Goal: Transaction & Acquisition: Book appointment/travel/reservation

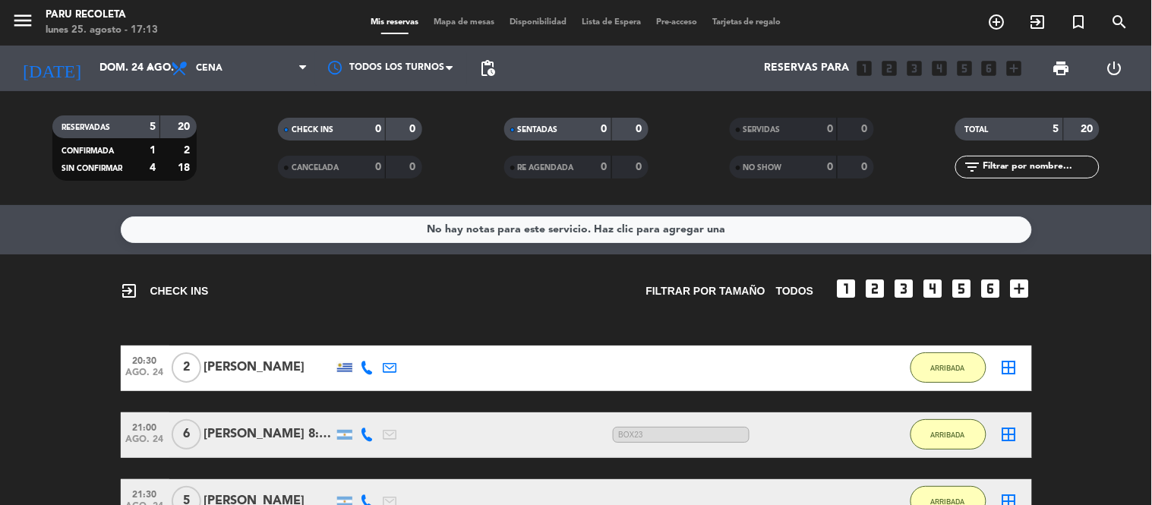
scroll to position [294, 0]
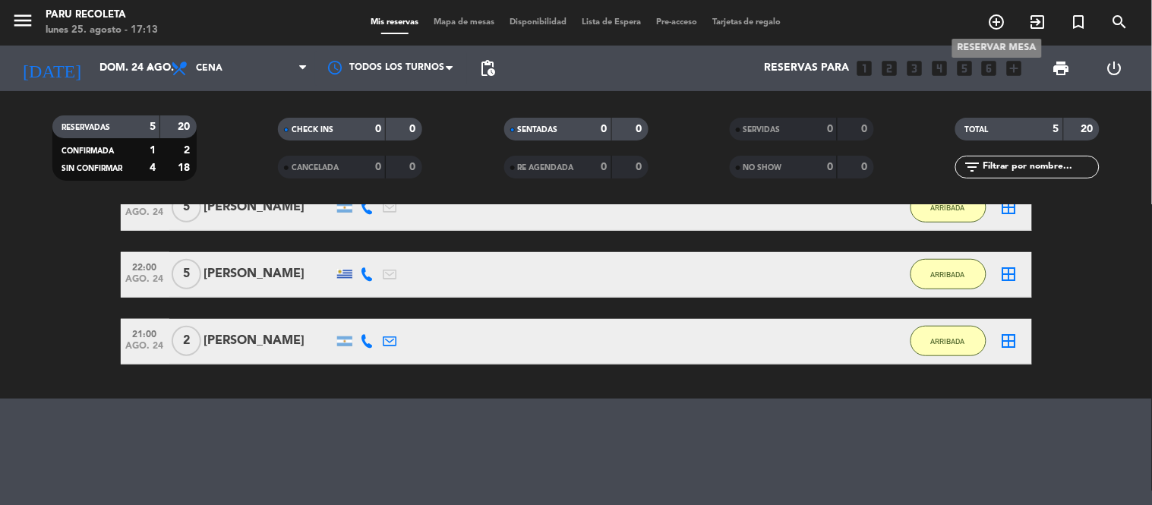
click at [997, 21] on icon "add_circle_outline" at bounding box center [997, 22] width 18 height 18
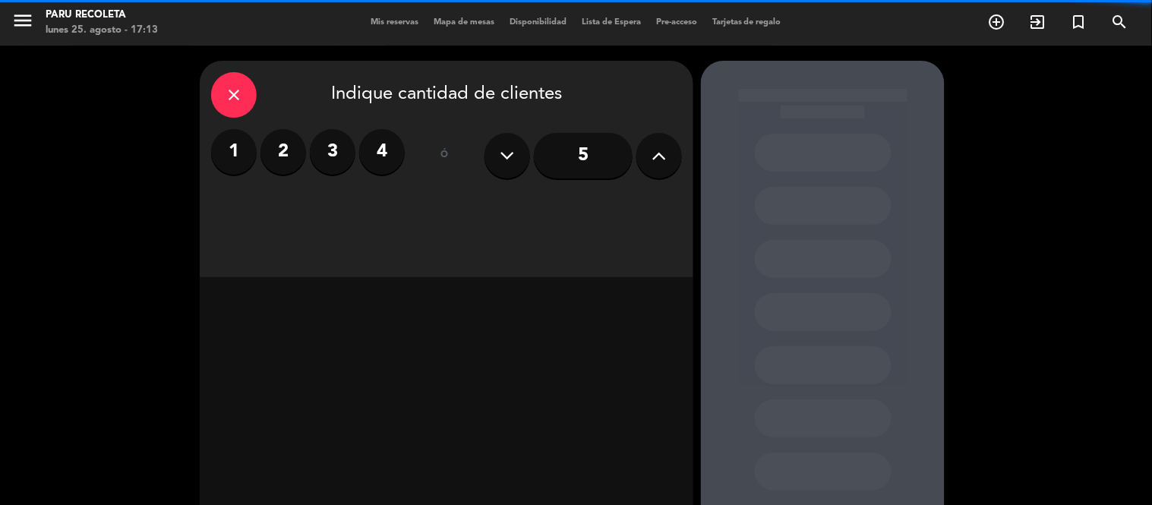
click at [665, 155] on icon at bounding box center [660, 155] width 14 height 23
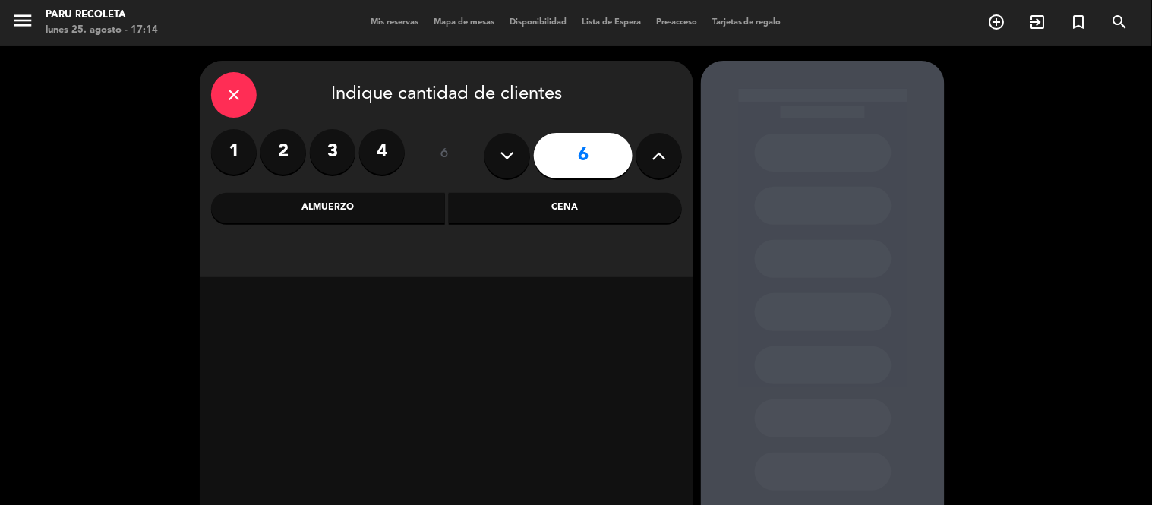
click at [373, 213] on div "Almuerzo" at bounding box center [328, 208] width 234 height 30
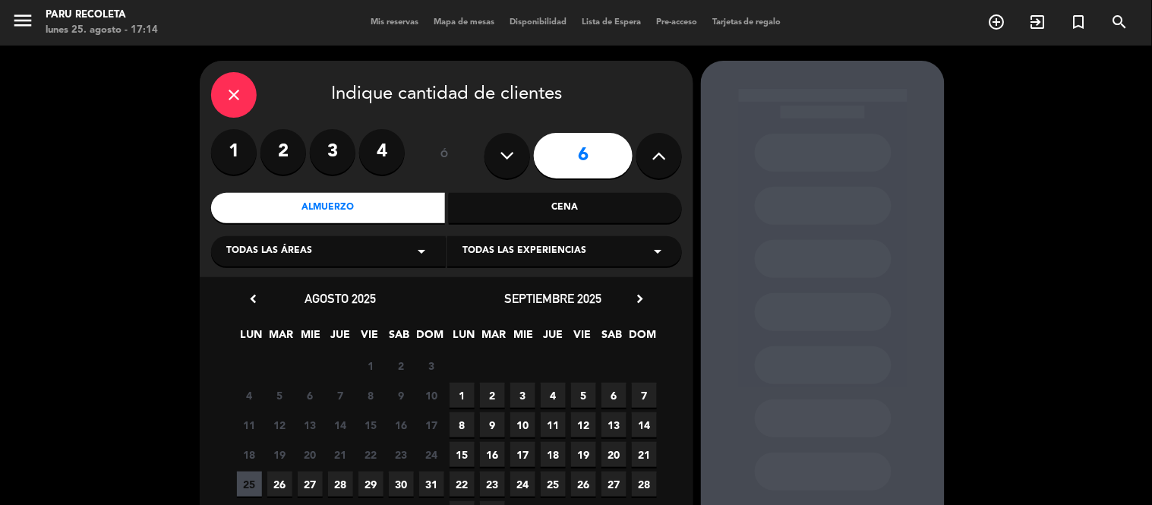
click at [551, 393] on span "4" at bounding box center [553, 395] width 25 height 25
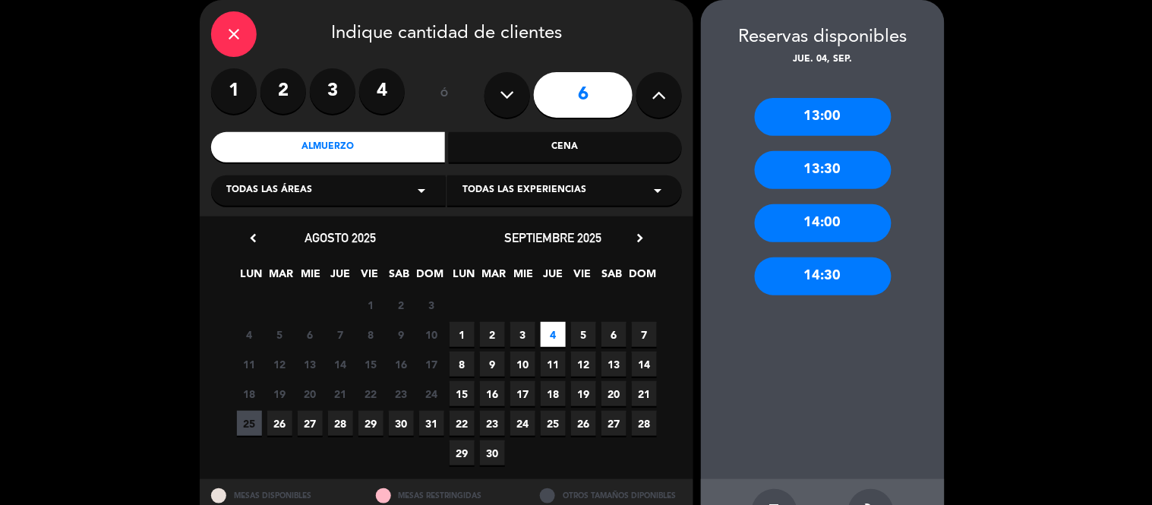
click at [799, 111] on div "13:00" at bounding box center [823, 117] width 137 height 38
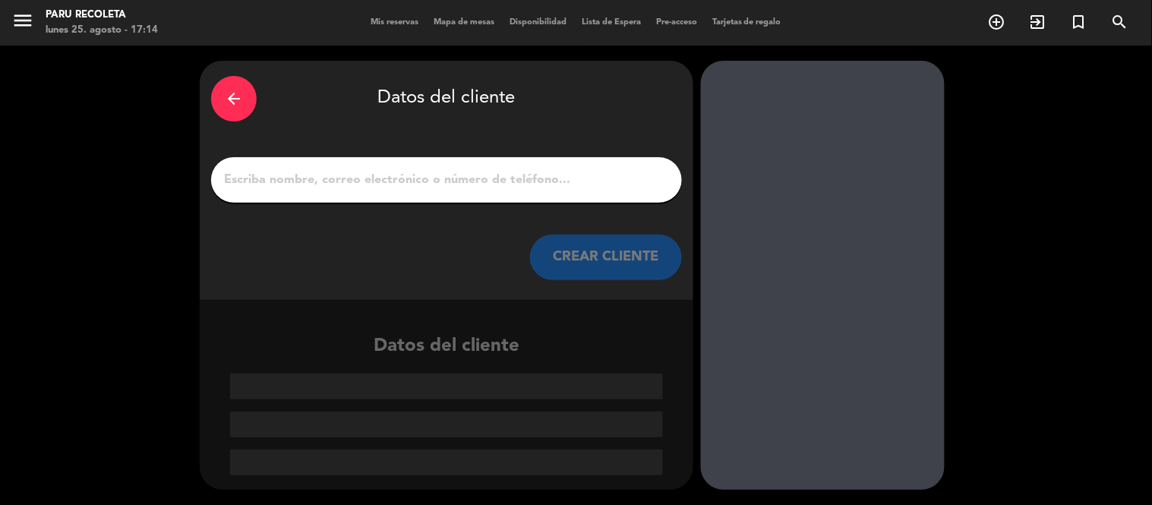
click at [370, 181] on input "1" at bounding box center [447, 179] width 448 height 21
paste input "Rabobank"
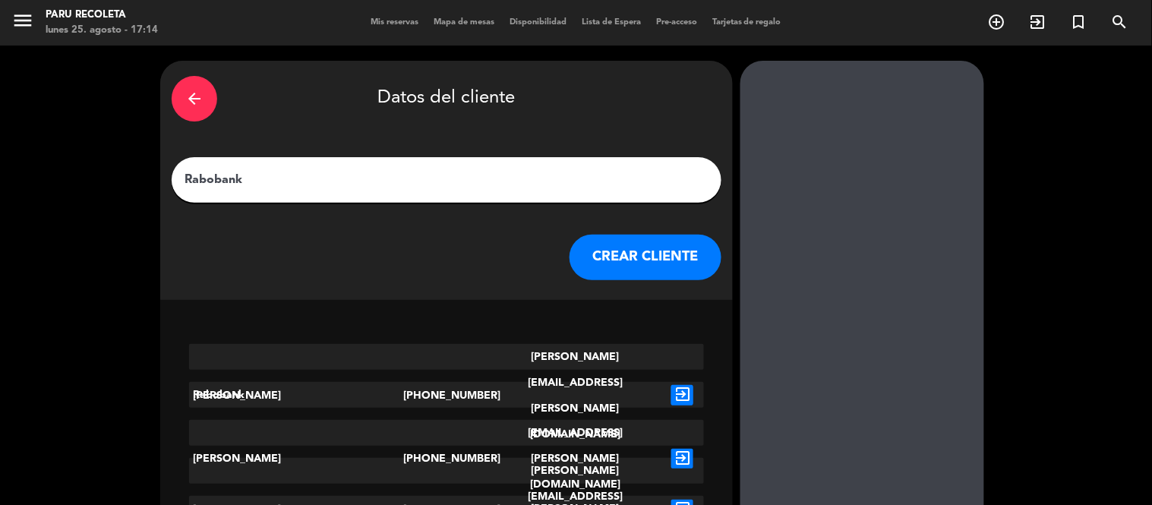
type input "Rabobank"
click at [671, 393] on icon "exit_to_app" at bounding box center [682, 395] width 22 height 20
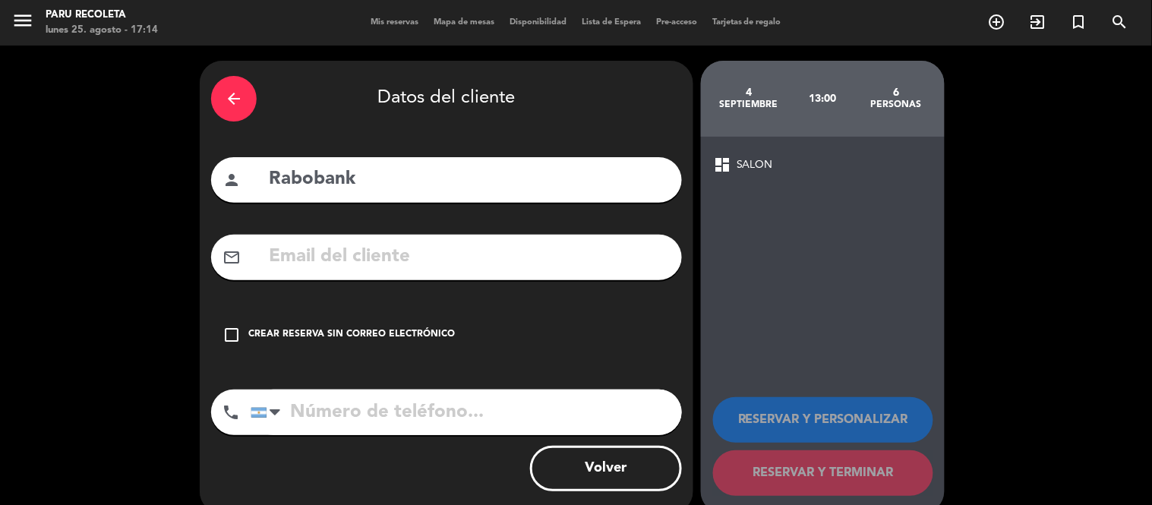
click at [270, 347] on div "check_box_outline_blank Crear reserva sin correo electrónico" at bounding box center [446, 335] width 471 height 46
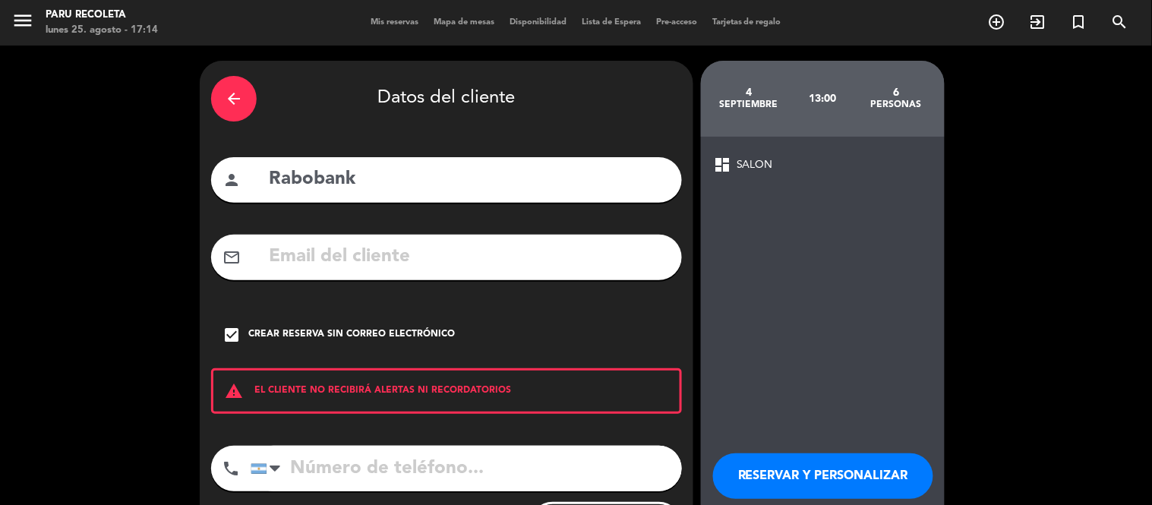
scroll to position [80, 0]
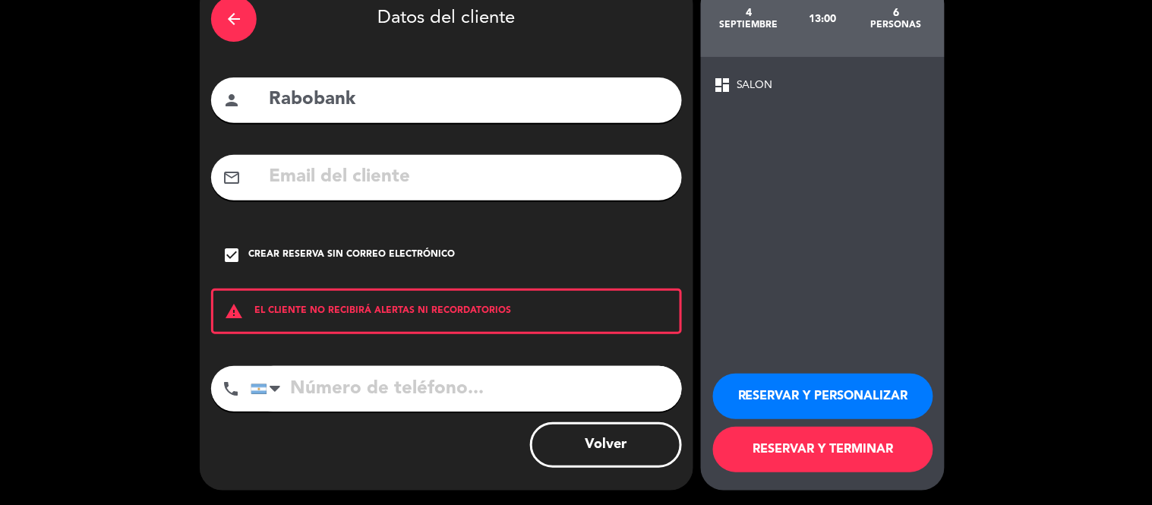
click at [897, 452] on button "RESERVAR Y TERMINAR" at bounding box center [823, 450] width 220 height 46
